Goal: Check status

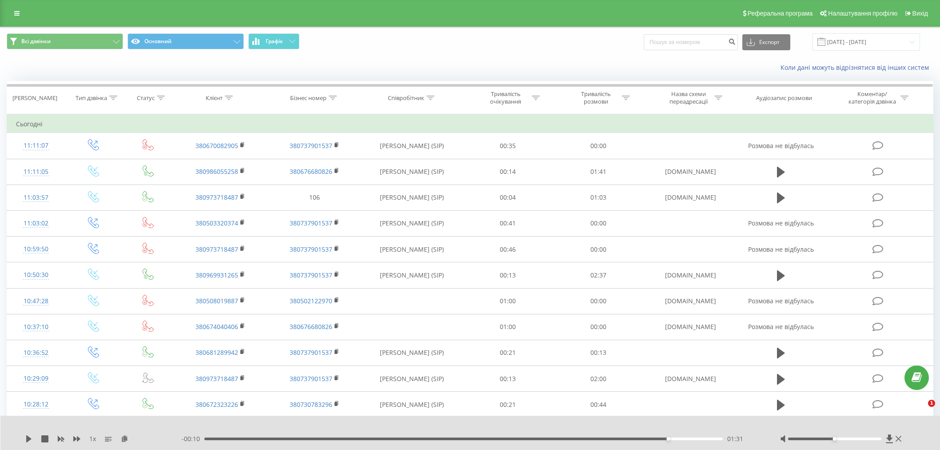
click at [12, 19] on link at bounding box center [17, 13] width 16 height 12
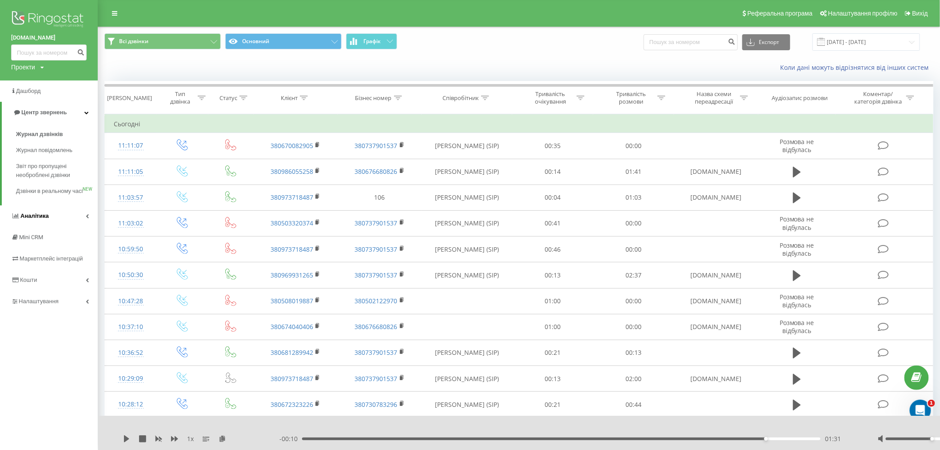
click at [46, 219] on span "Аналiтика" at bounding box center [34, 215] width 28 height 7
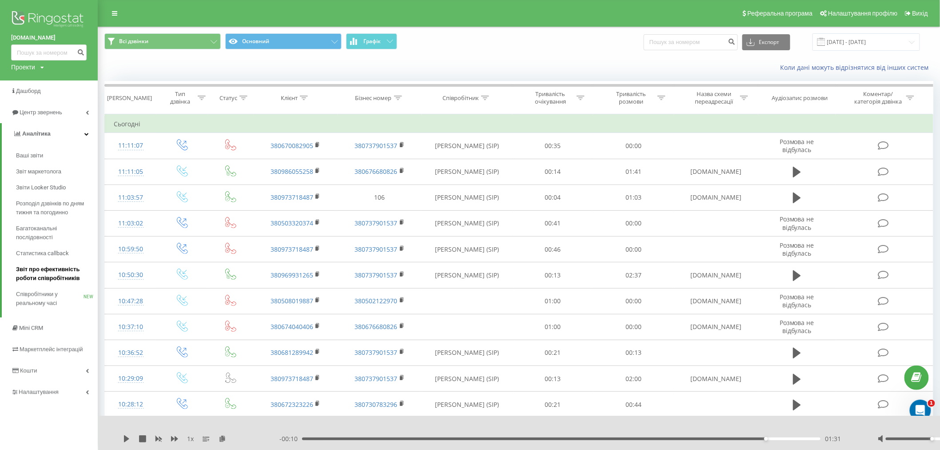
click at [60, 278] on span "Звіт про ефективність роботи співробітників" at bounding box center [54, 274] width 77 height 18
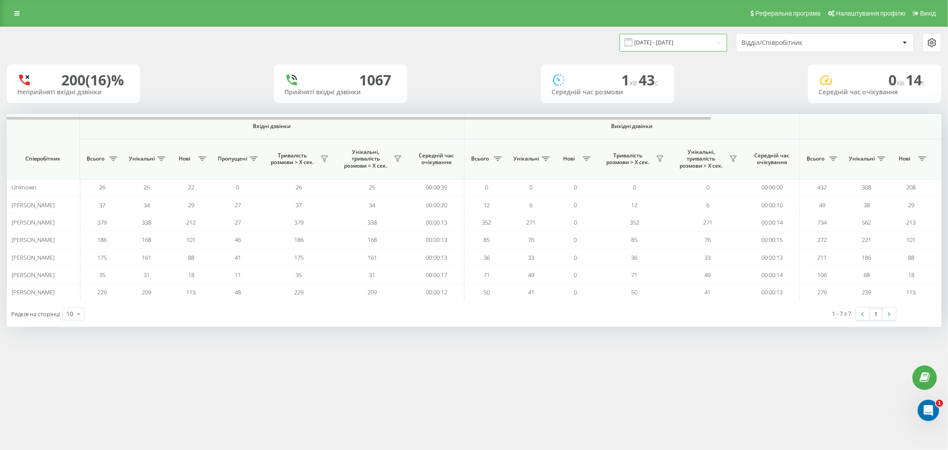
click at [691, 44] on input "[DATE] - [DATE]" at bounding box center [674, 42] width 108 height 17
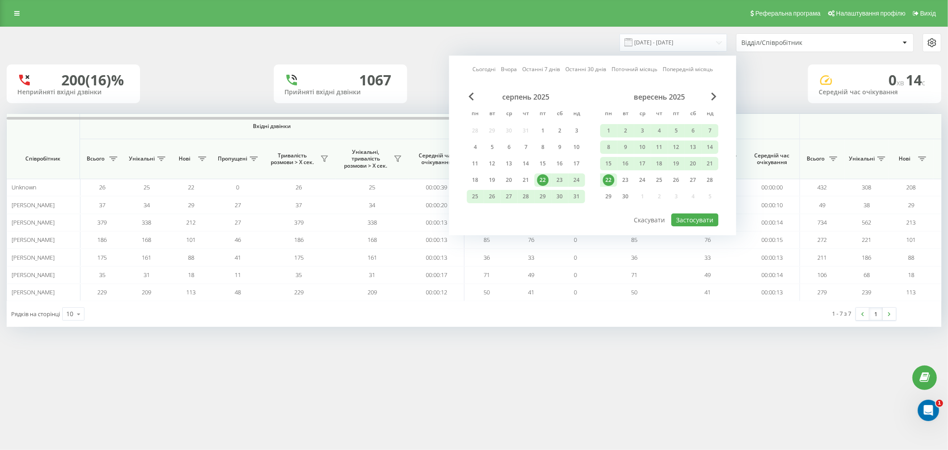
click at [608, 178] on div "22" at bounding box center [609, 180] width 12 height 12
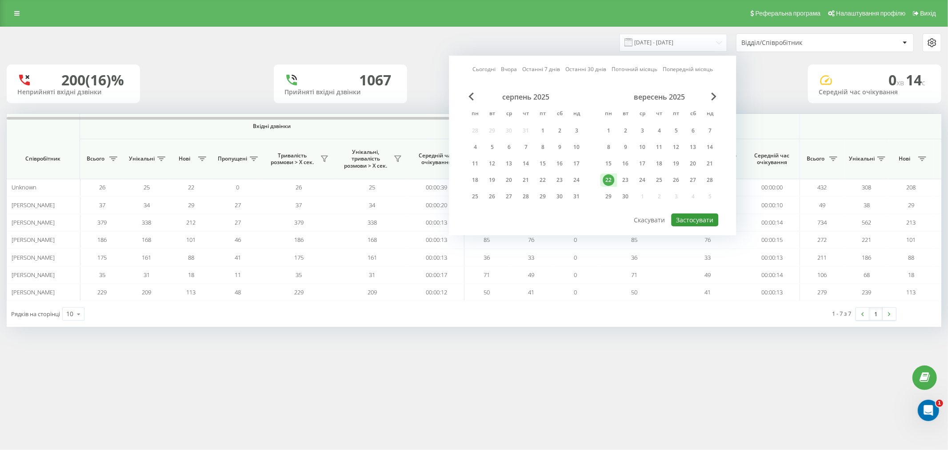
click at [692, 220] on button "Застосувати" at bounding box center [694, 219] width 47 height 13
type input "[DATE] - [DATE]"
